Goal: Entertainment & Leisure: Consume media (video, audio)

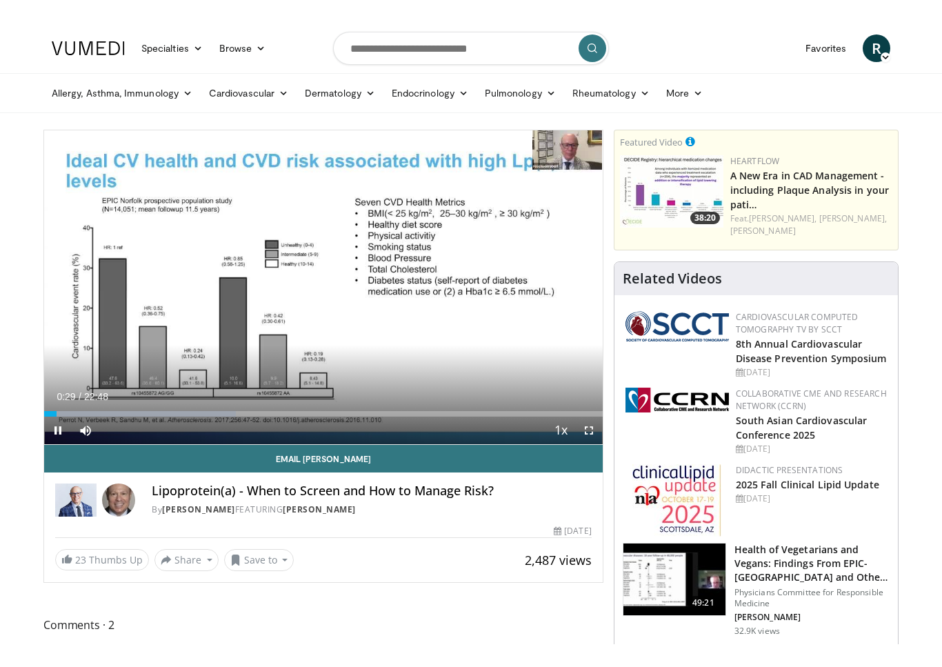
scroll to position [17, 0]
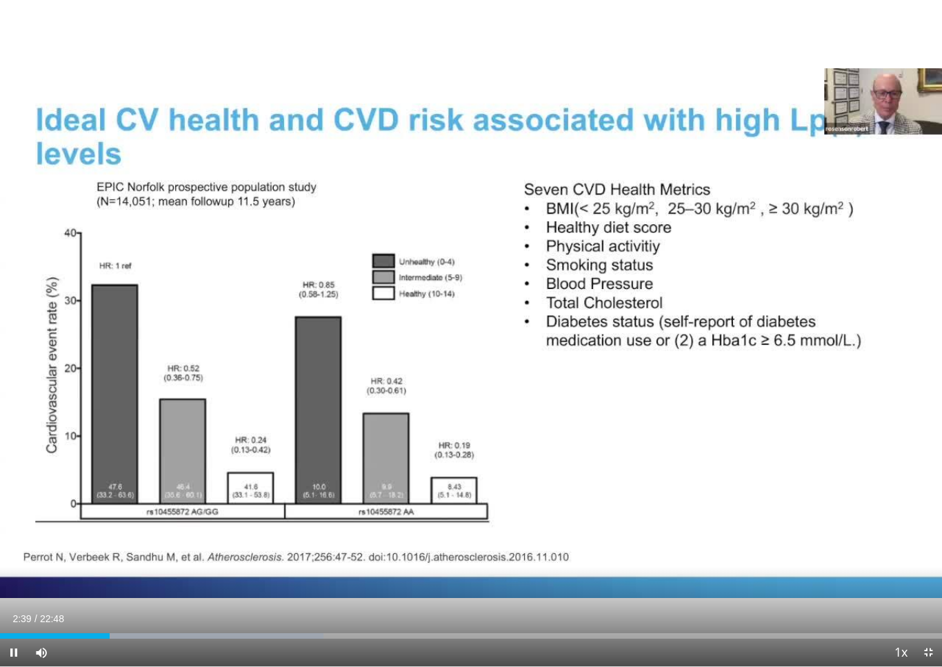
click at [120, 362] on div "10 seconds Tap to unmute" at bounding box center [471, 333] width 942 height 666
click at [102, 343] on div "10 seconds Tap to unmute" at bounding box center [471, 333] width 942 height 666
click at [94, 342] on div "10 seconds Tap to unmute" at bounding box center [471, 333] width 942 height 666
click at [109, 620] on div "Current Time 2:43 / Duration 22:48 Pause Skip Backward Skip Forward Mute Loaded…" at bounding box center [471, 652] width 942 height 28
click at [108, 613] on div "Current Time 2:44 / Duration 22:48" at bounding box center [471, 618] width 942 height 12
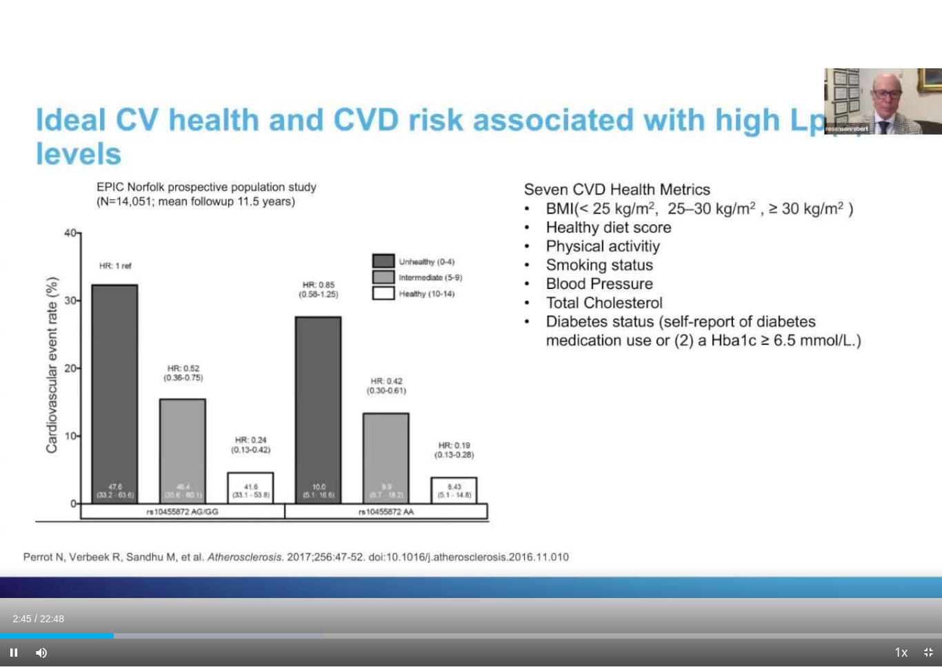
click at [110, 614] on div "Current Time 2:45 / Duration 22:48" at bounding box center [471, 618] width 942 height 12
click at [91, 583] on div "10 seconds Tap to unmute" at bounding box center [471, 333] width 942 height 666
click at [862, 378] on div "10 seconds Tap to unmute" at bounding box center [471, 333] width 942 height 666
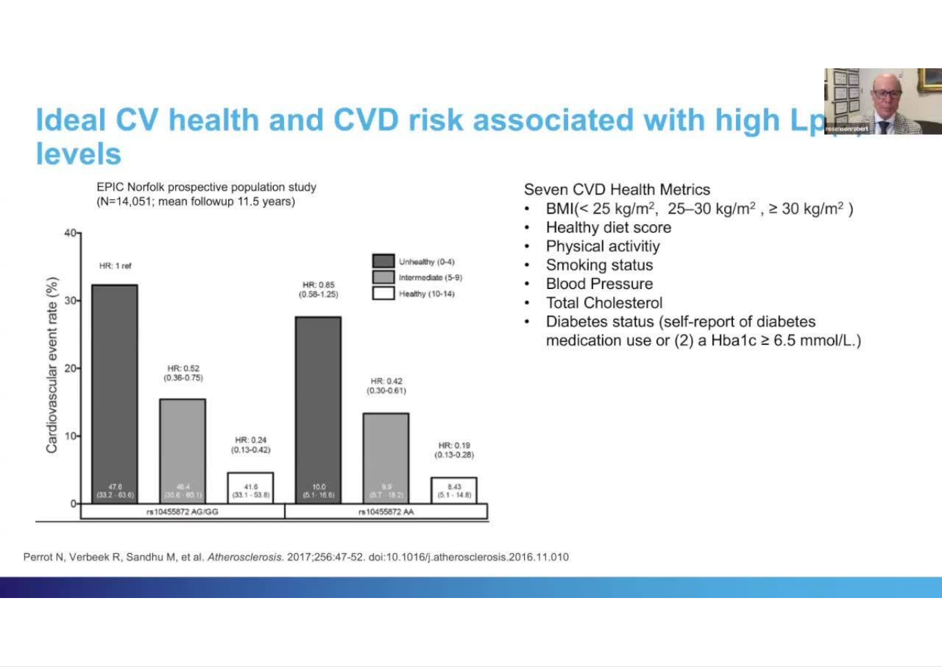
click at [857, 453] on div "10 seconds Tap to unmute" at bounding box center [471, 333] width 942 height 666
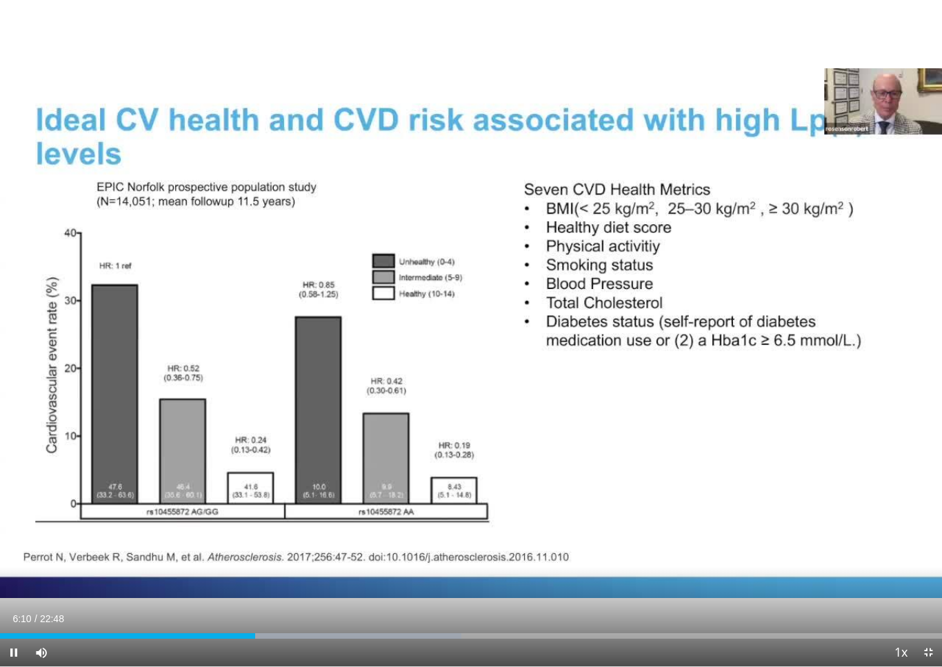
click at [834, 620] on div "Loaded : 48.96%" at bounding box center [471, 636] width 942 height 6
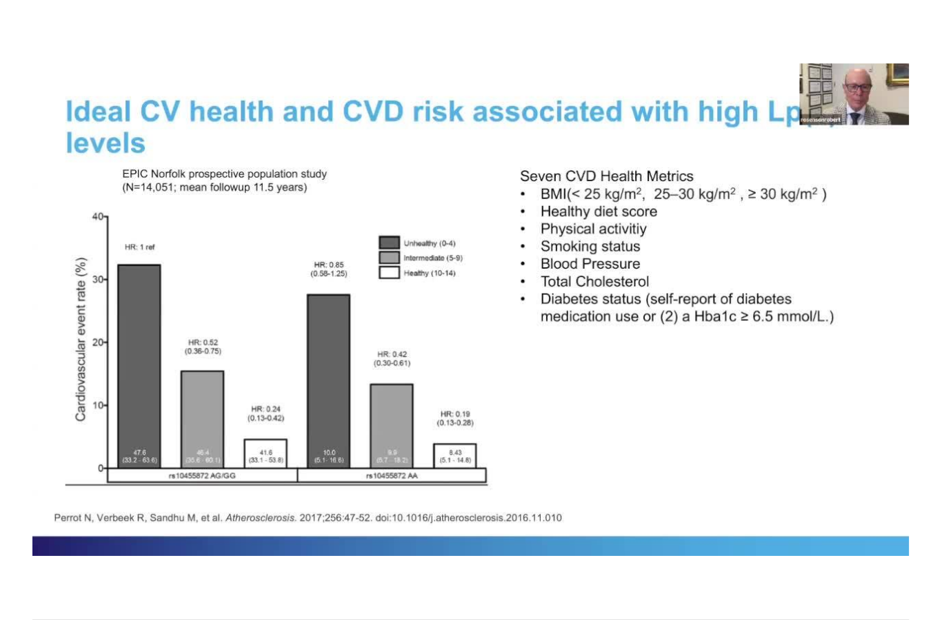
scroll to position [0, 0]
